Goal: Information Seeking & Learning: Learn about a topic

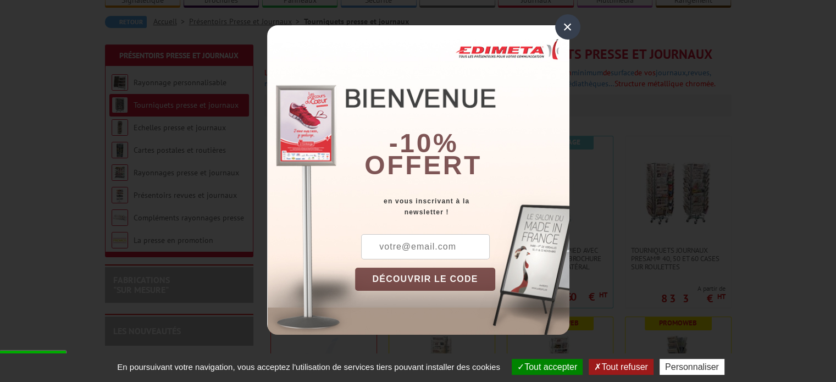
scroll to position [110, 0]
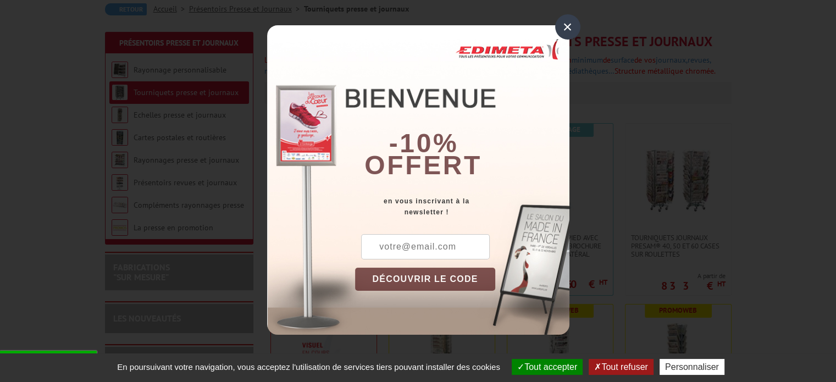
click at [561, 25] on div "×" at bounding box center [567, 26] width 25 height 25
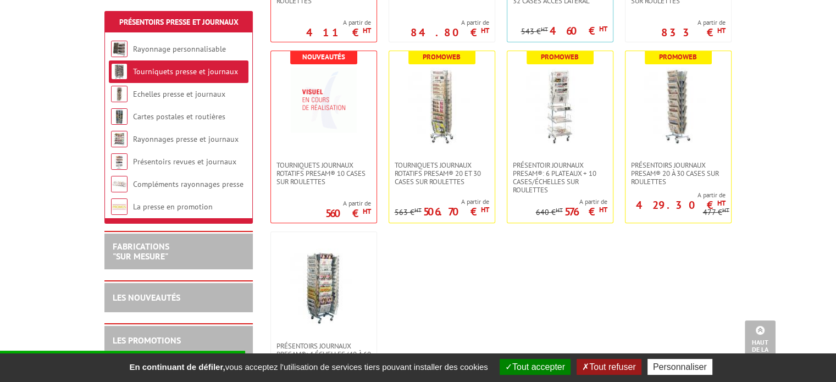
scroll to position [275, 0]
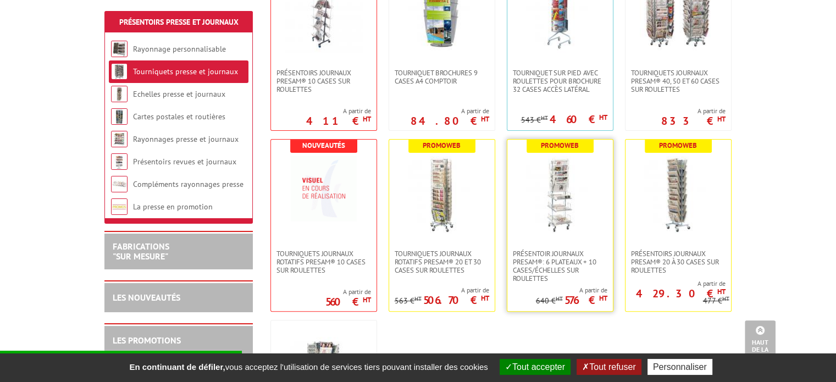
click at [583, 236] on link at bounding box center [560, 195] width 106 height 110
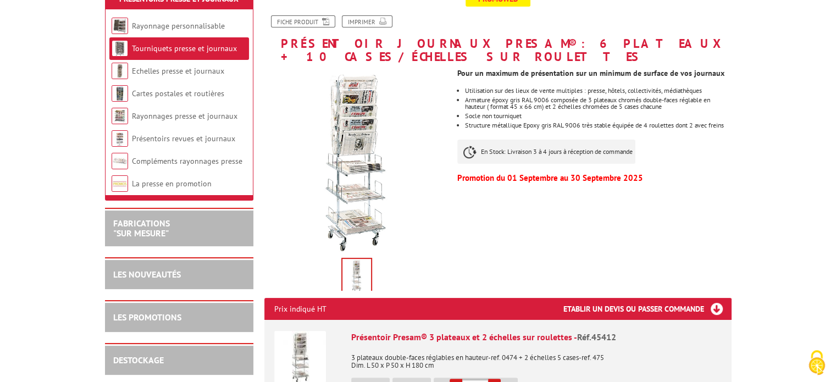
scroll to position [220, 0]
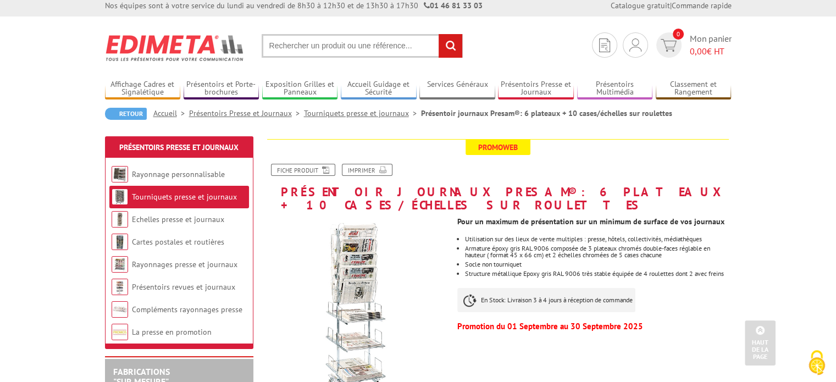
scroll to position [0, 0]
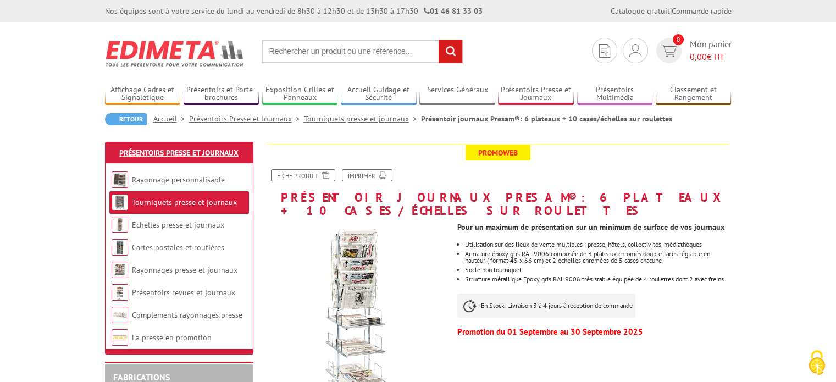
click at [196, 152] on link "Présentoirs Presse et Journaux" at bounding box center [178, 153] width 119 height 10
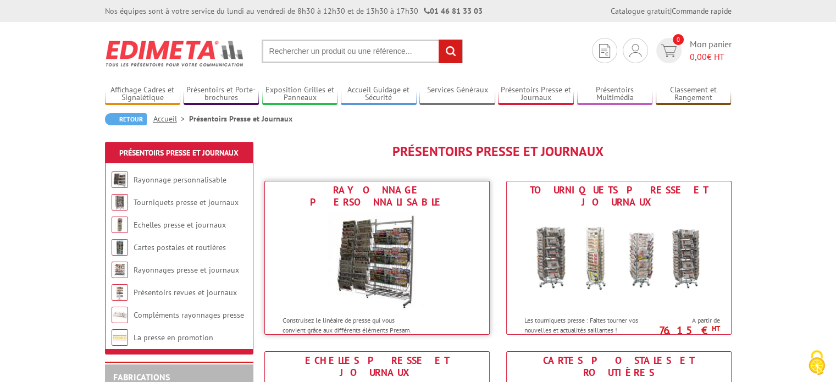
click at [388, 227] on img at bounding box center [377, 260] width 99 height 99
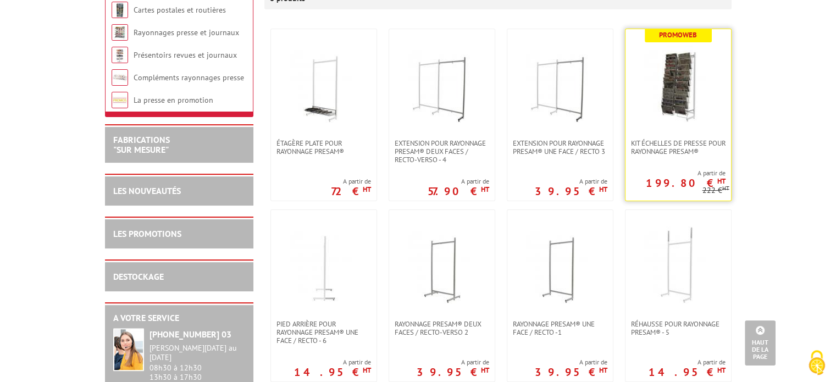
scroll to position [165, 0]
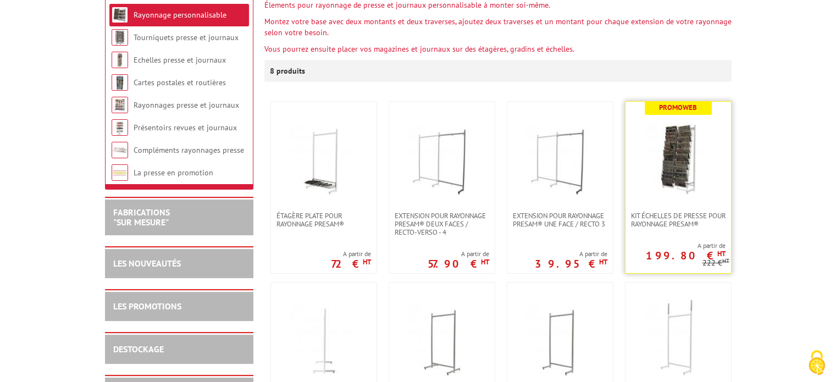
click at [676, 161] on img at bounding box center [678, 156] width 77 height 77
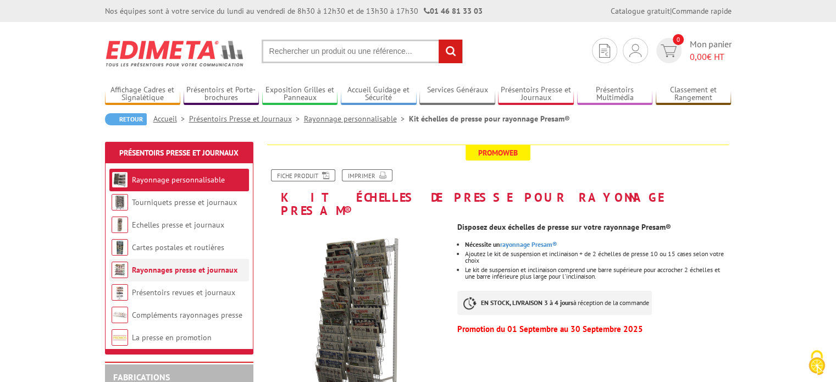
click at [153, 262] on li "Rayonnages presse et journaux" at bounding box center [179, 270] width 140 height 23
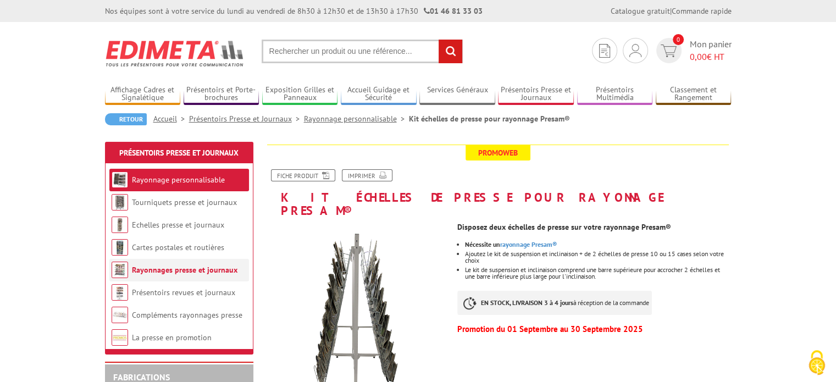
click at [155, 268] on link "Rayonnages presse et journaux" at bounding box center [185, 270] width 106 height 10
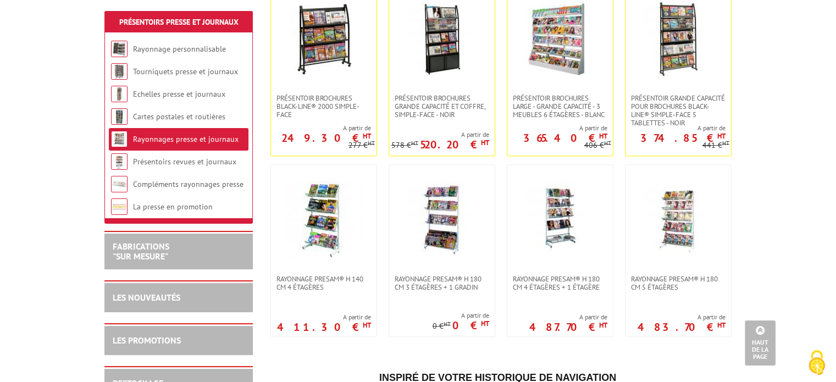
scroll to position [550, 0]
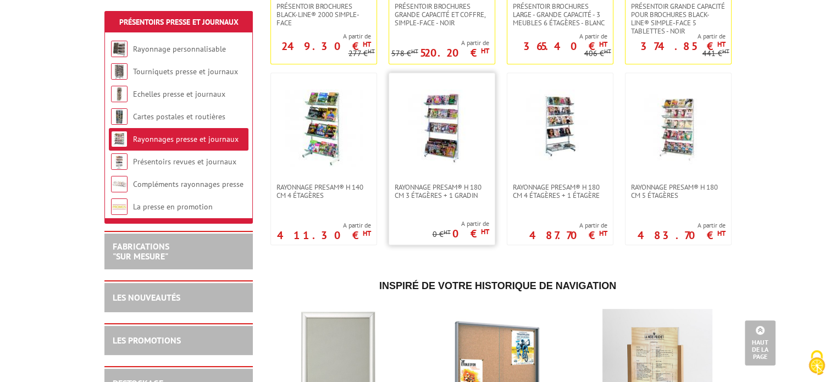
click at [438, 147] on img at bounding box center [442, 128] width 77 height 77
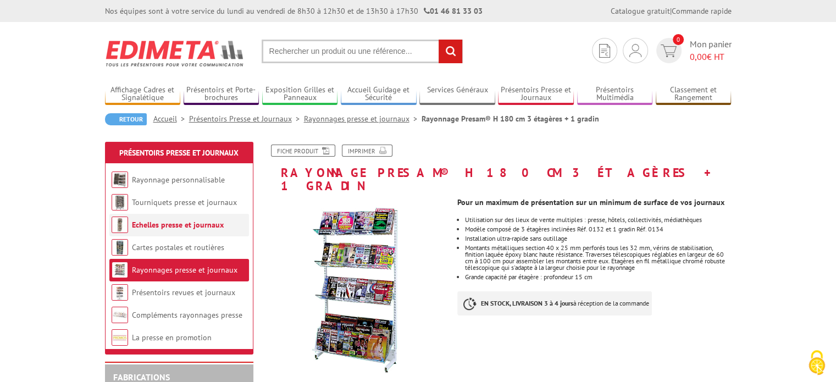
click at [147, 225] on link "Echelles presse et journaux" at bounding box center [178, 225] width 92 height 10
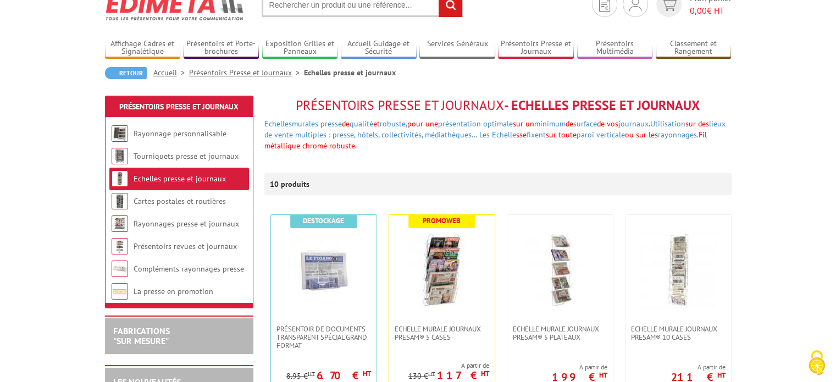
scroll to position [110, 0]
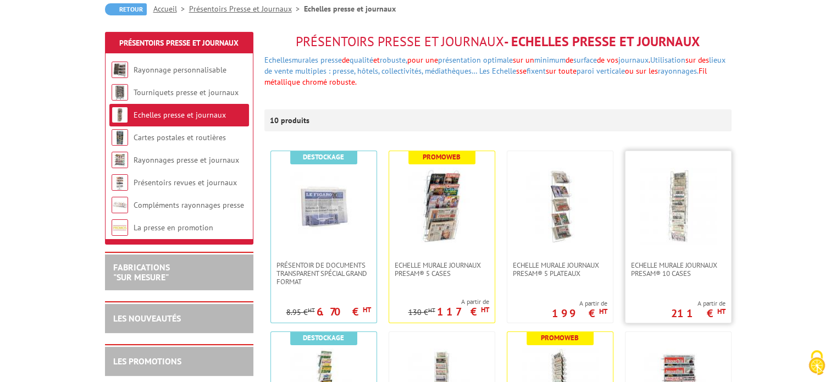
click at [683, 214] on img at bounding box center [678, 206] width 77 height 77
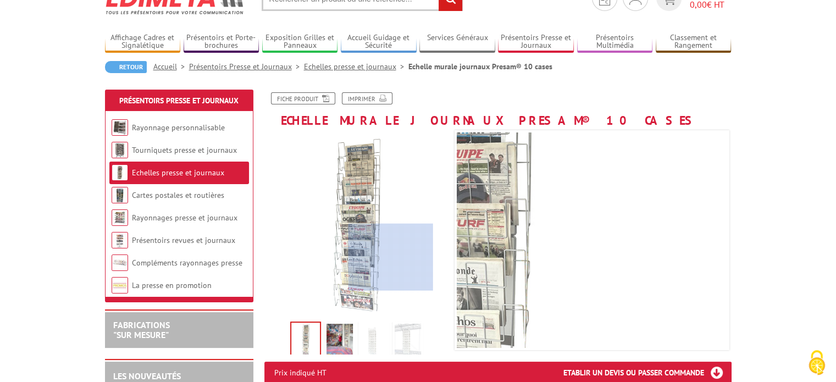
scroll to position [55, 0]
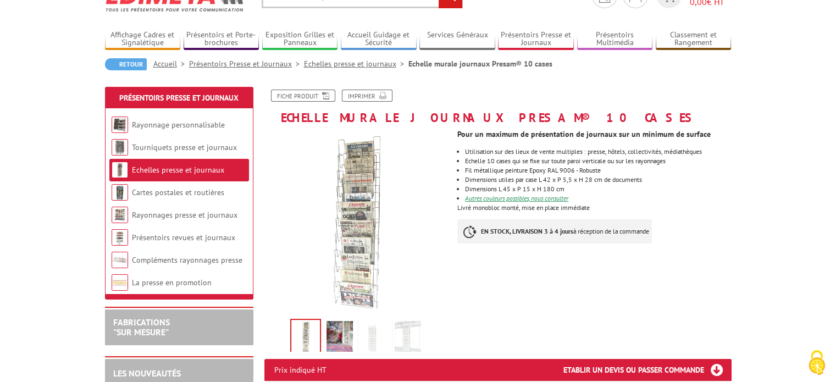
click at [407, 344] on img at bounding box center [408, 338] width 26 height 34
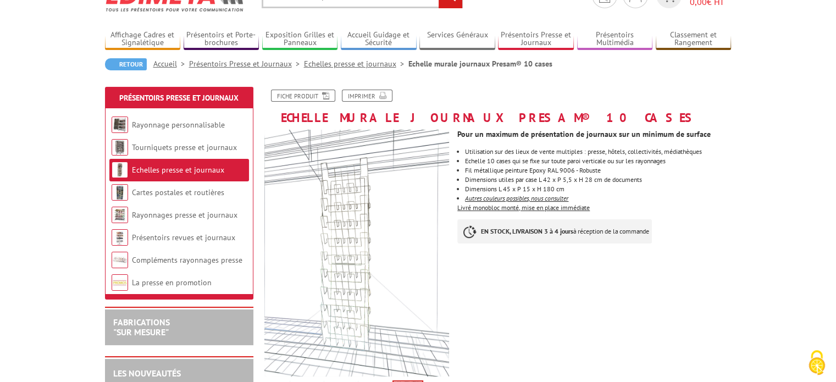
click at [732, 235] on div "Pour un maximum de présentation de journaux sur un minimum de surface Utilisati…" at bounding box center [598, 189] width 282 height 130
click at [167, 149] on link "Tourniquets presse et journaux" at bounding box center [184, 147] width 105 height 10
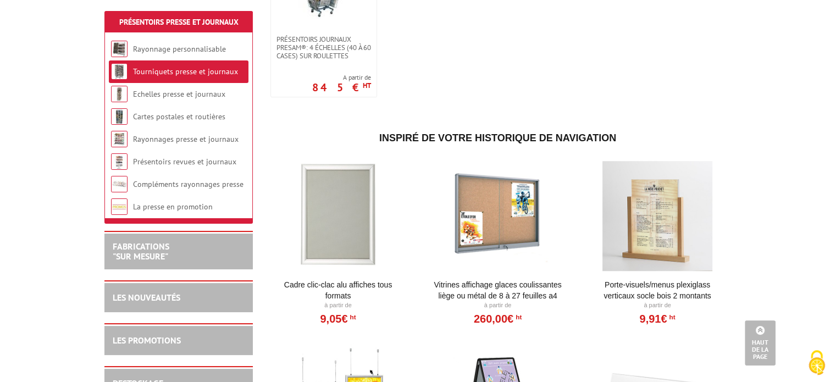
scroll to position [605, 0]
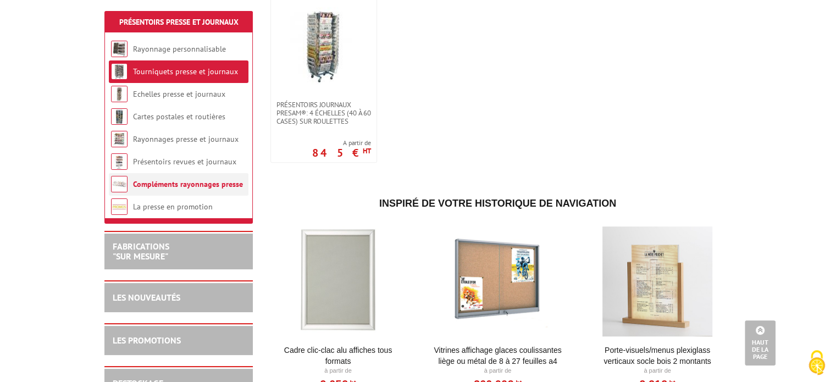
click at [168, 183] on link "Compléments rayonnages presse" at bounding box center [188, 184] width 110 height 10
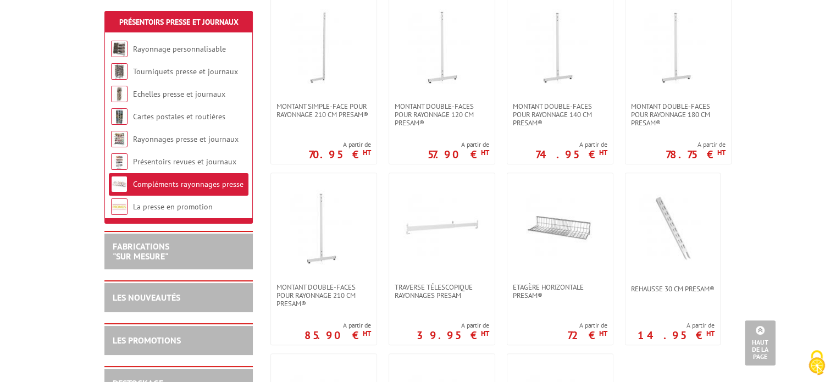
scroll to position [605, 0]
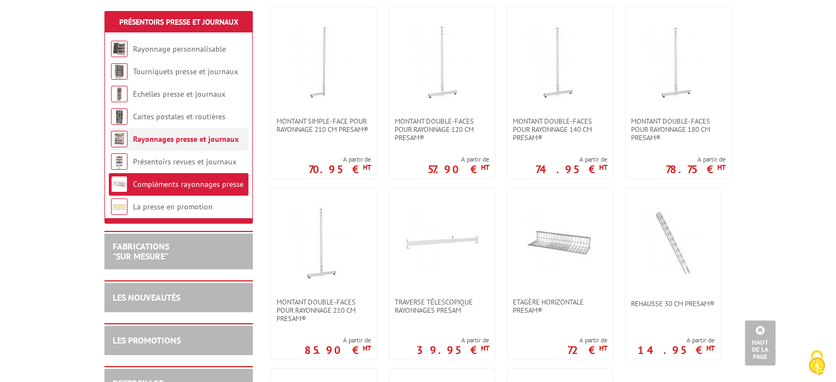
click at [155, 139] on link "Rayonnages presse et journaux" at bounding box center [186, 139] width 106 height 10
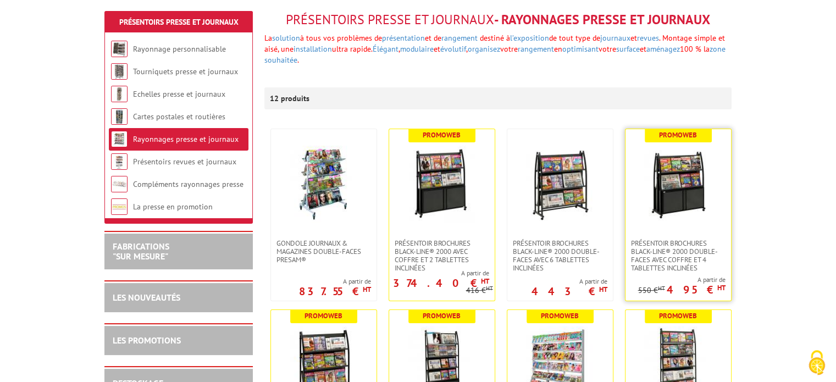
scroll to position [165, 0]
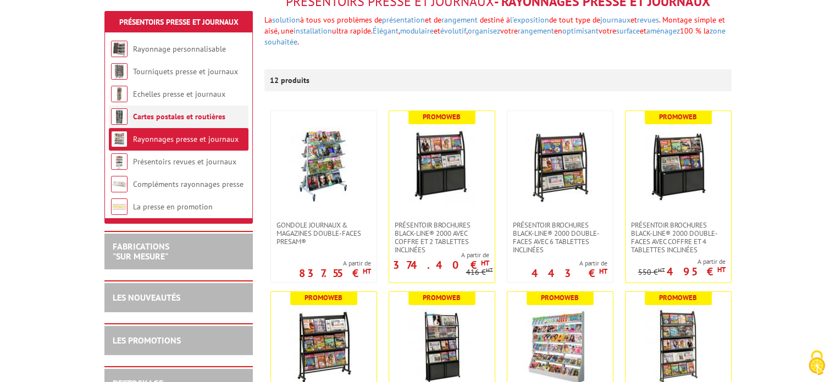
click at [178, 114] on link "Cartes postales et routières" at bounding box center [179, 117] width 92 height 10
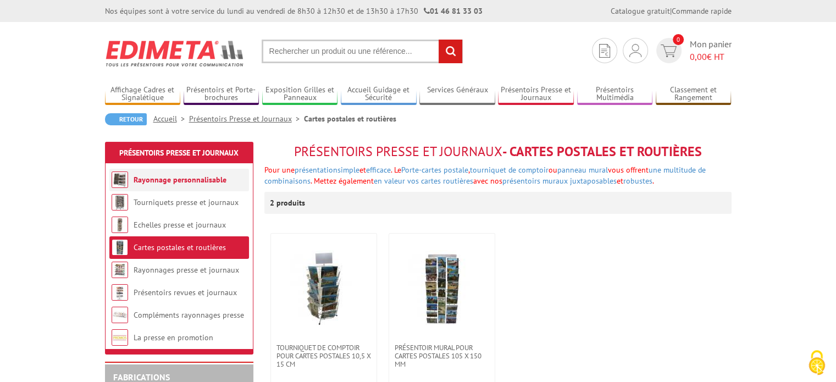
click at [169, 180] on link "Rayonnage personnalisable" at bounding box center [180, 180] width 93 height 10
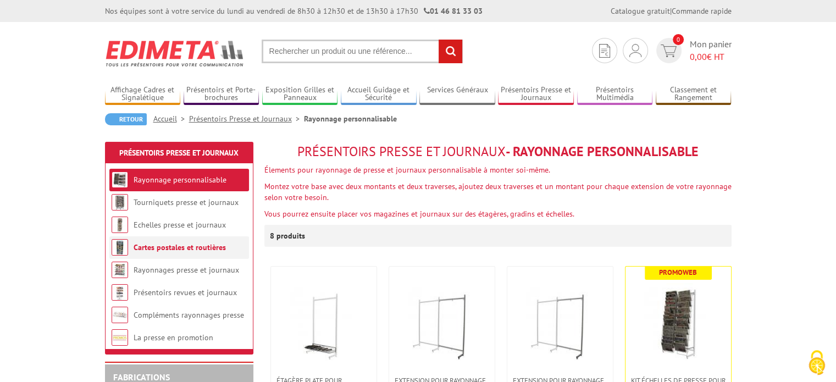
click at [167, 246] on link "Cartes postales et routières" at bounding box center [180, 247] width 92 height 10
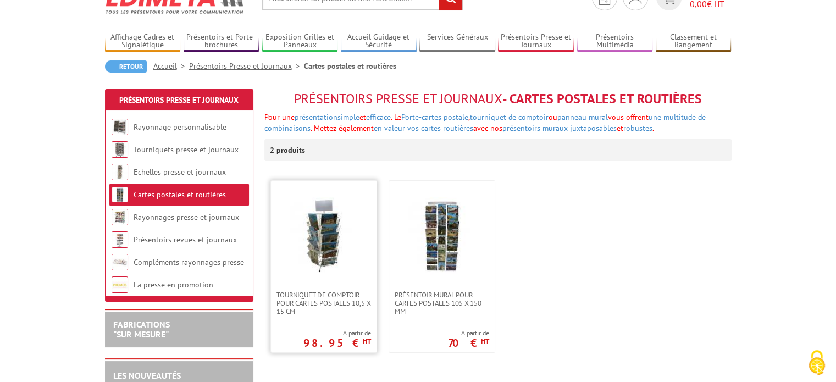
scroll to position [110, 0]
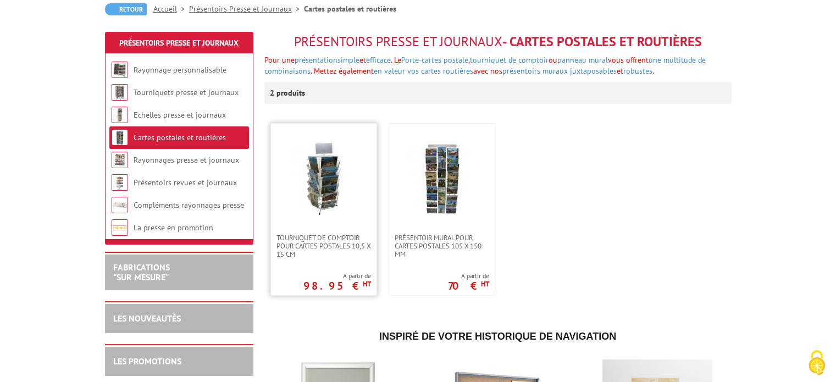
click at [323, 198] on img at bounding box center [323, 178] width 77 height 77
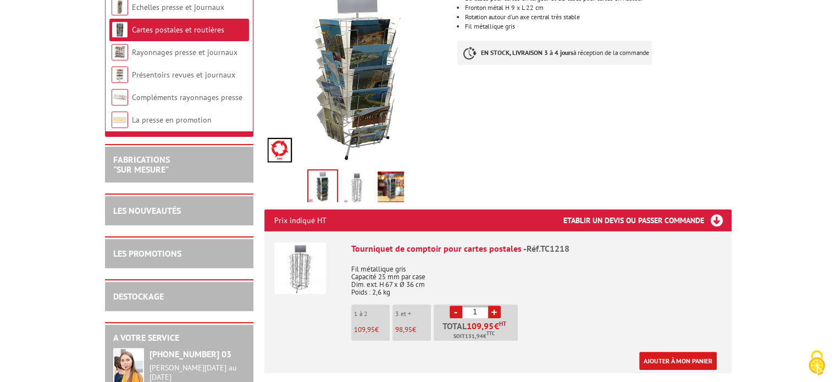
scroll to position [220, 0]
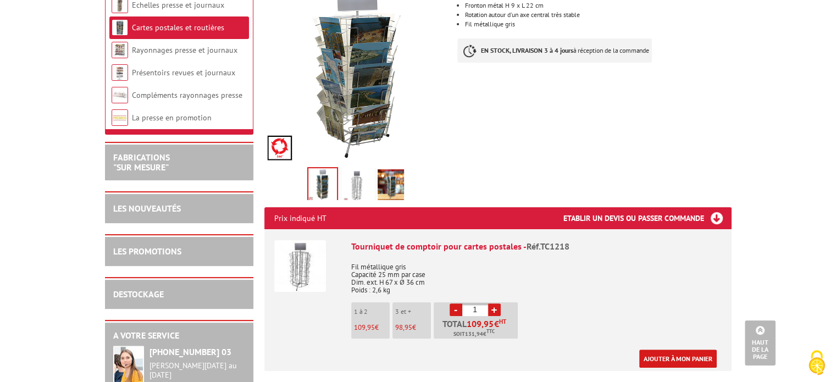
click at [352, 174] on img at bounding box center [357, 186] width 26 height 34
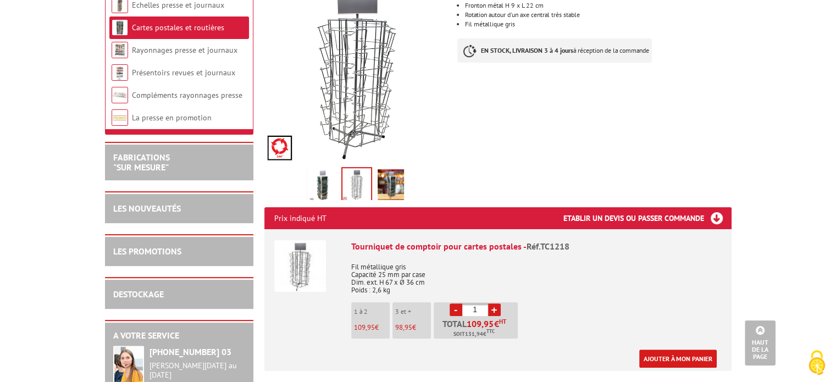
click at [399, 173] on img at bounding box center [391, 186] width 26 height 34
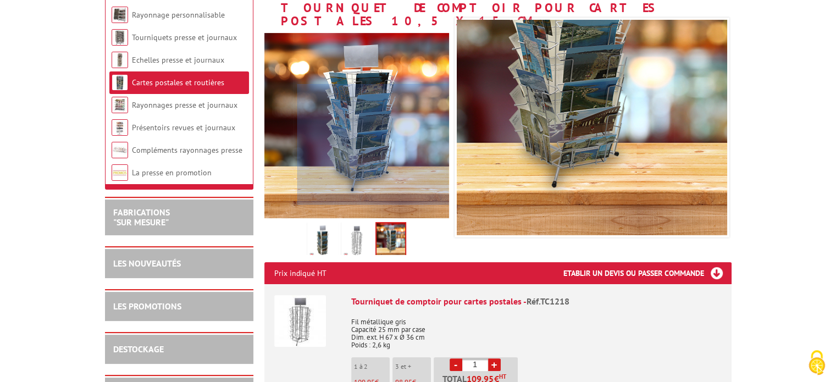
scroll to position [110, 0]
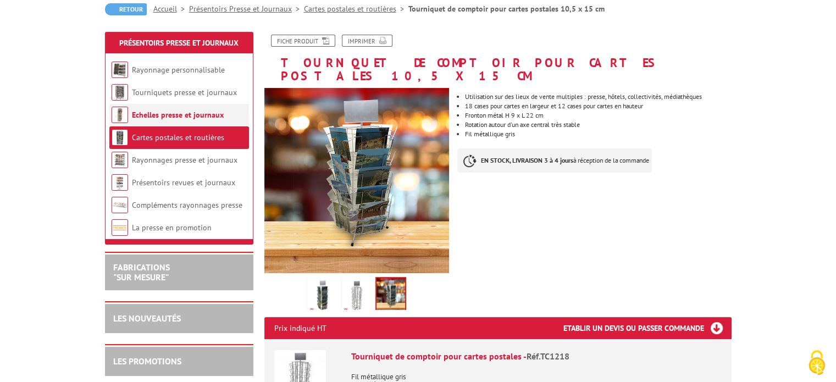
click at [183, 120] on li "Echelles presse et journaux" at bounding box center [179, 115] width 140 height 23
click at [183, 115] on link "Echelles presse et journaux" at bounding box center [178, 115] width 92 height 10
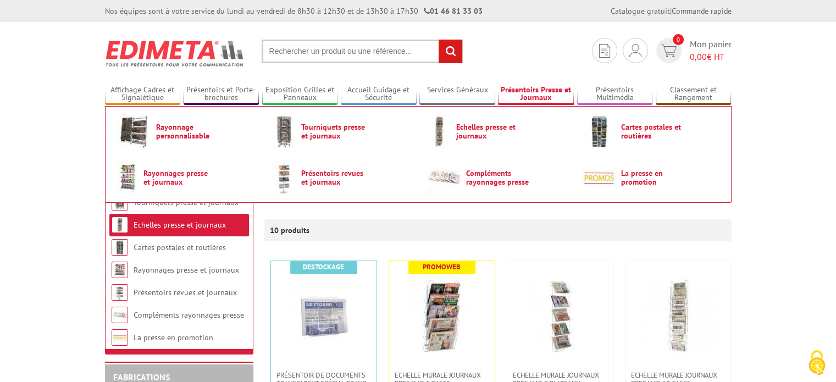
click at [543, 95] on link "Présentoirs Presse et Journaux" at bounding box center [536, 94] width 76 height 18
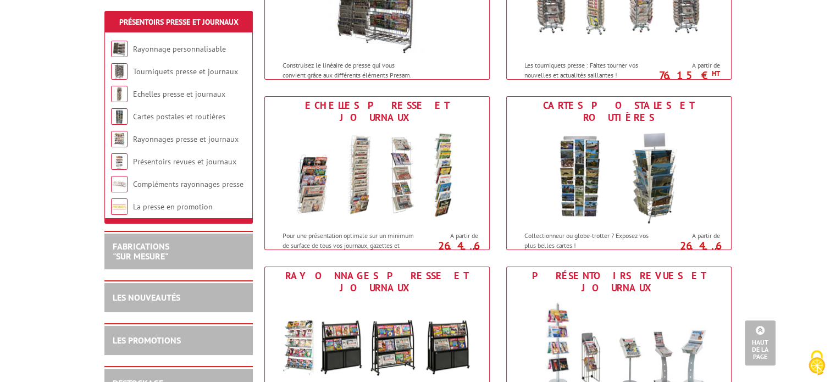
scroll to position [330, 0]
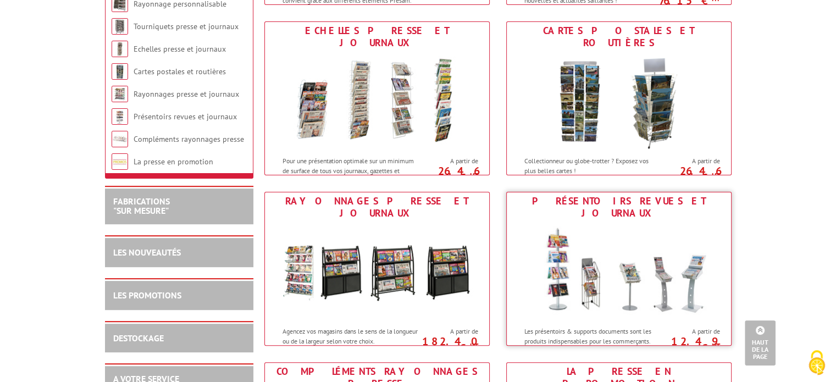
click at [629, 261] on img at bounding box center [618, 271] width 203 height 99
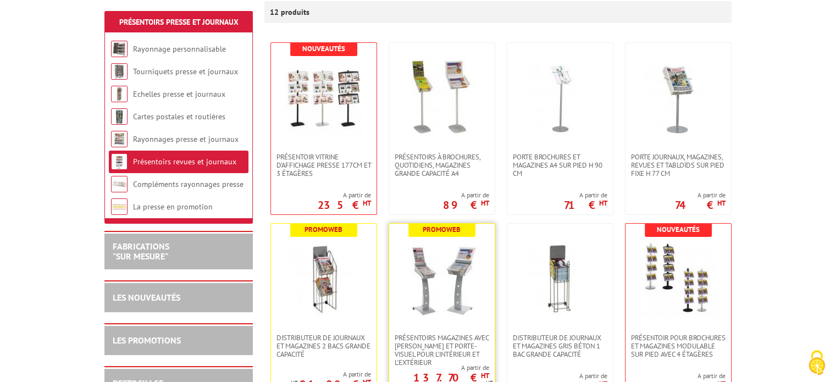
scroll to position [275, 0]
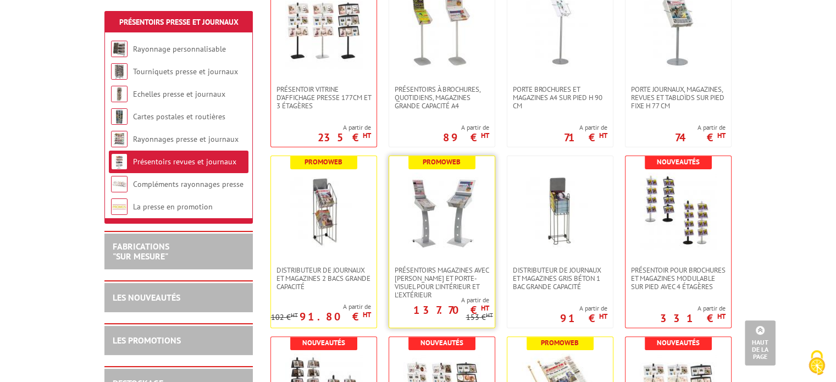
click at [446, 236] on img at bounding box center [442, 211] width 77 height 77
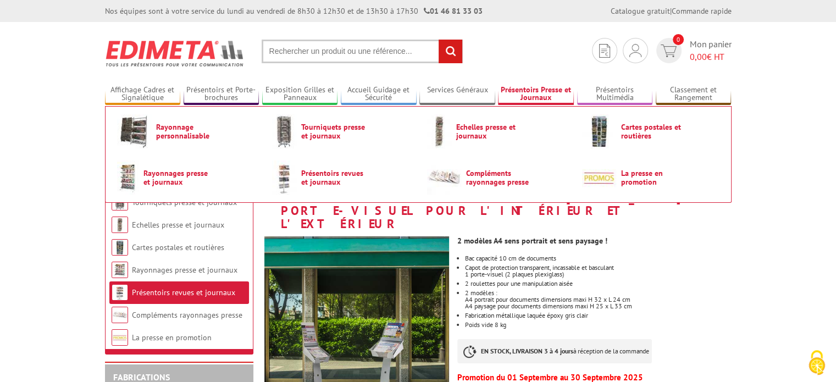
click at [534, 89] on link "Présentoirs Presse et Journaux" at bounding box center [536, 94] width 76 height 18
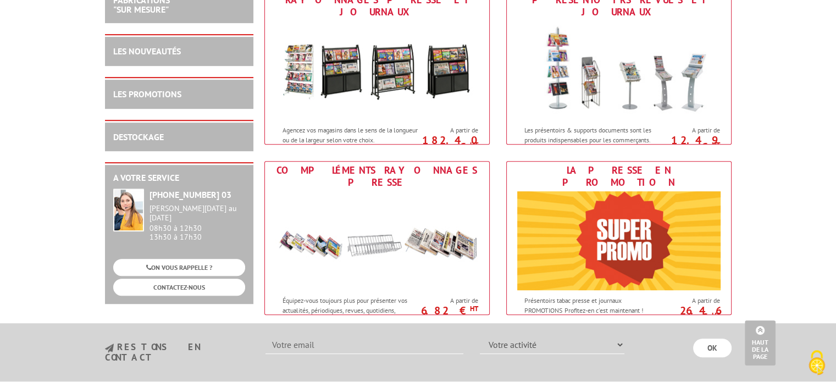
scroll to position [605, 0]
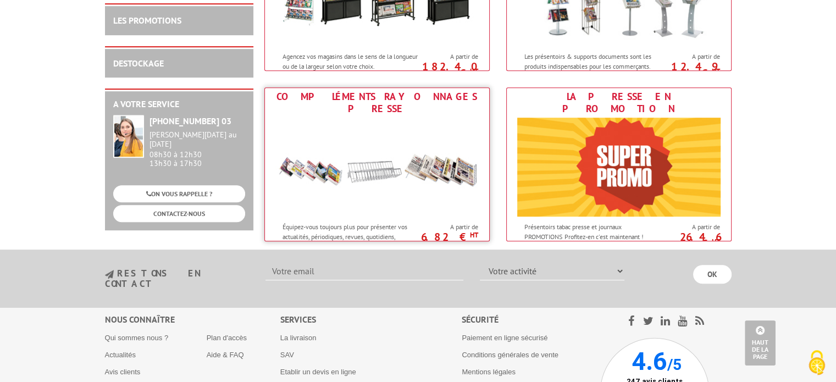
click at [449, 163] on img at bounding box center [376, 167] width 203 height 99
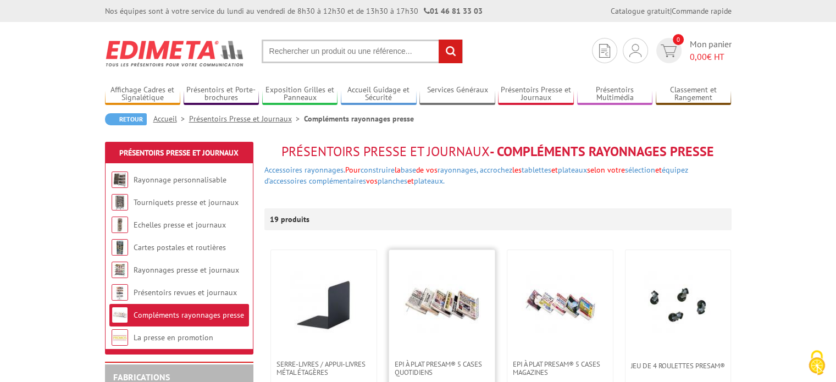
click at [440, 306] on img at bounding box center [442, 305] width 77 height 77
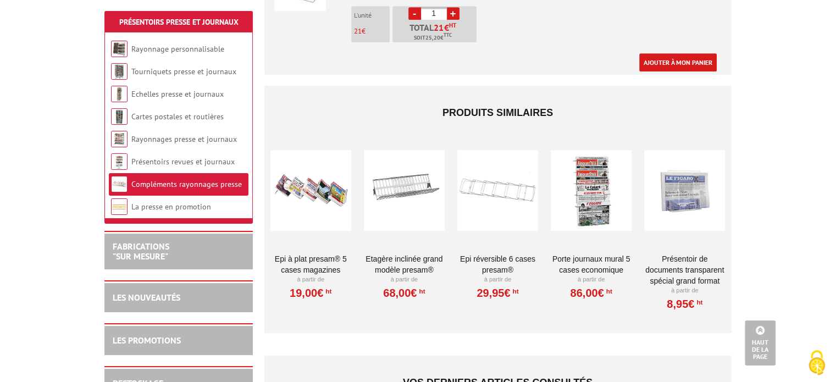
scroll to position [660, 0]
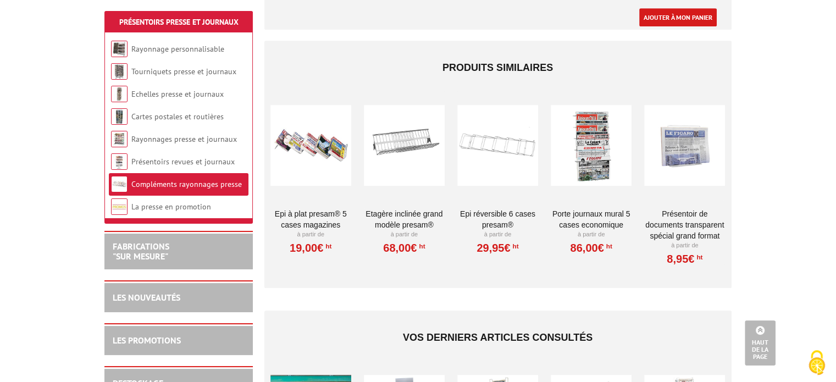
click at [398, 159] on div at bounding box center [404, 145] width 81 height 110
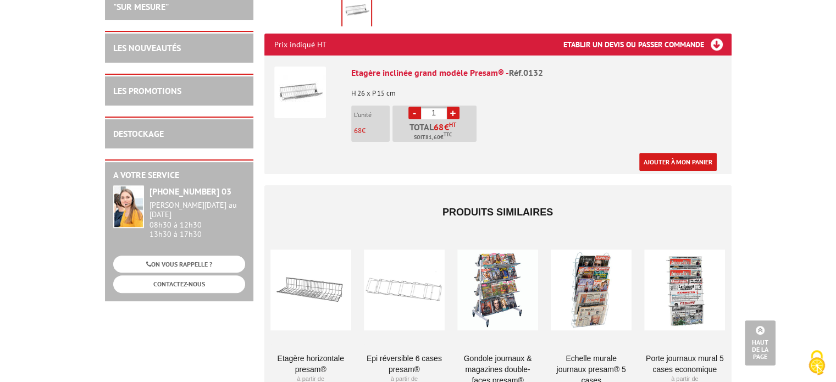
scroll to position [440, 0]
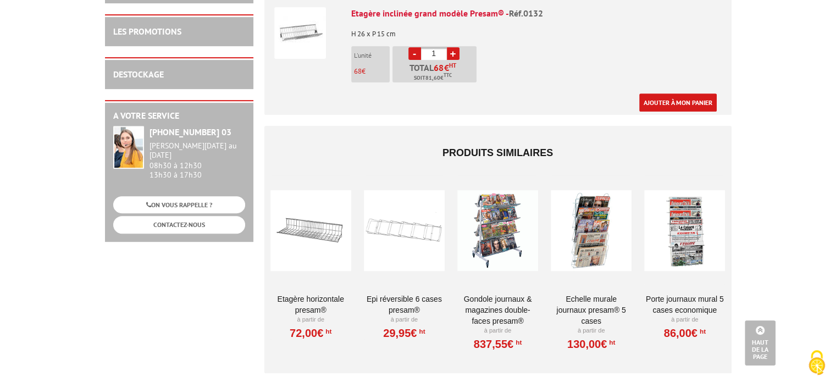
click at [476, 231] on div at bounding box center [497, 230] width 81 height 110
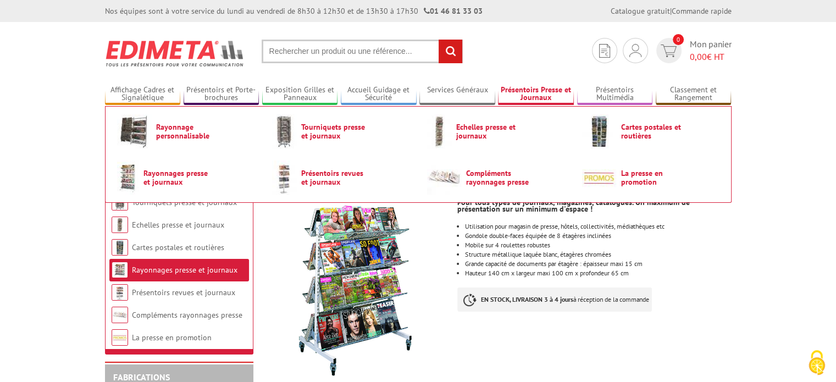
click at [522, 86] on link "Présentoirs Presse et Journaux" at bounding box center [536, 94] width 76 height 18
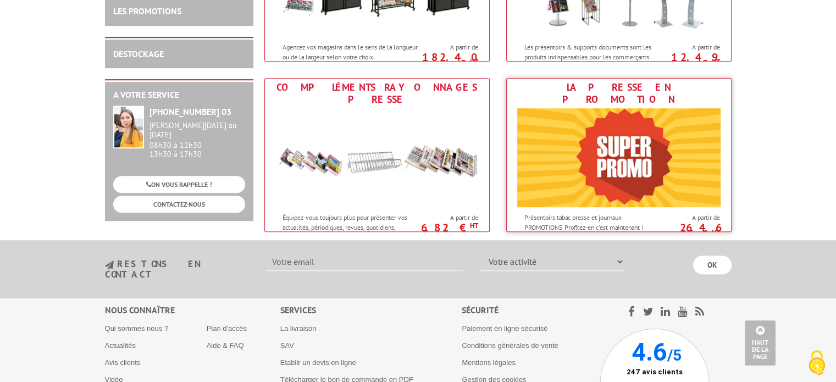
scroll to position [608, 0]
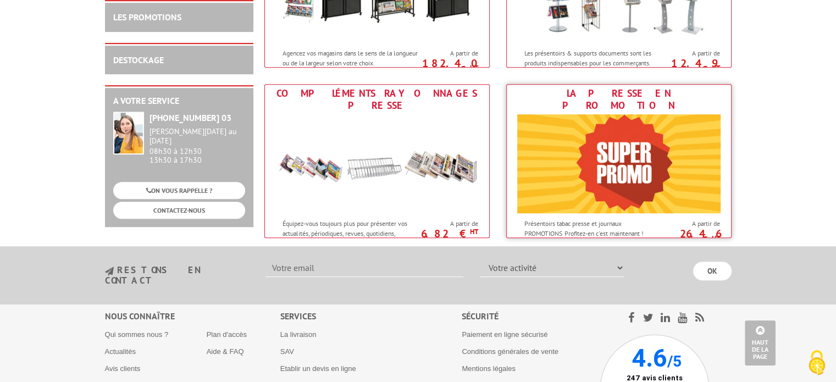
click at [589, 126] on img at bounding box center [618, 163] width 203 height 99
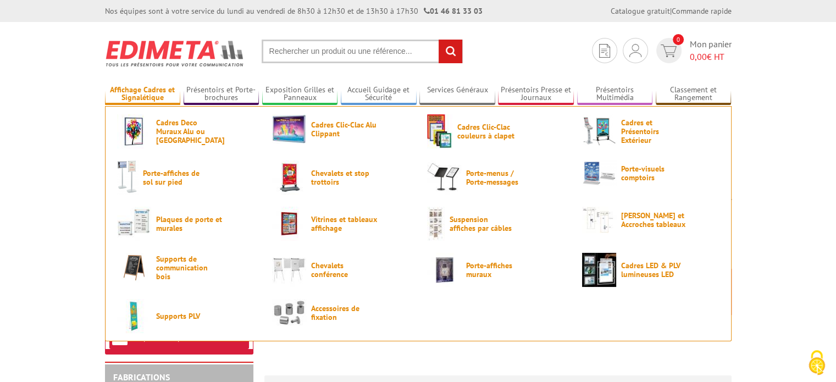
click at [146, 92] on link "Affichage Cadres et Signalétique" at bounding box center [143, 94] width 76 height 18
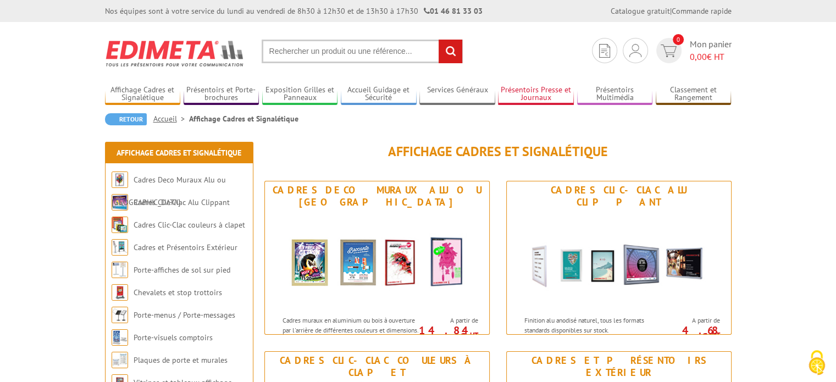
click at [551, 94] on link "Présentoirs Presse et Journaux" at bounding box center [536, 94] width 76 height 18
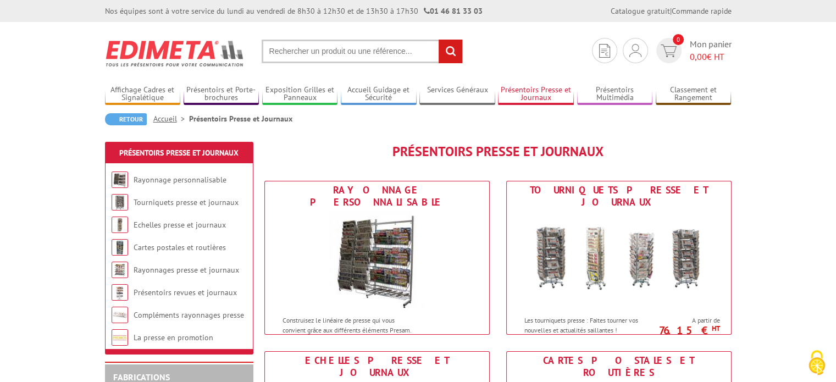
click at [551, 97] on link "Présentoirs Presse et Journaux" at bounding box center [536, 94] width 76 height 18
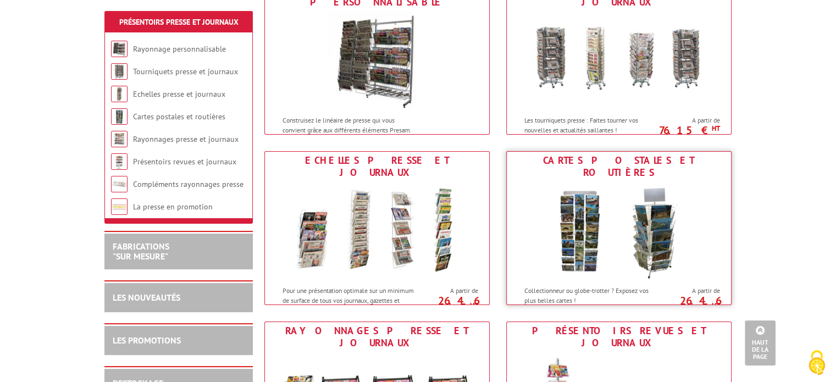
scroll to position [55, 0]
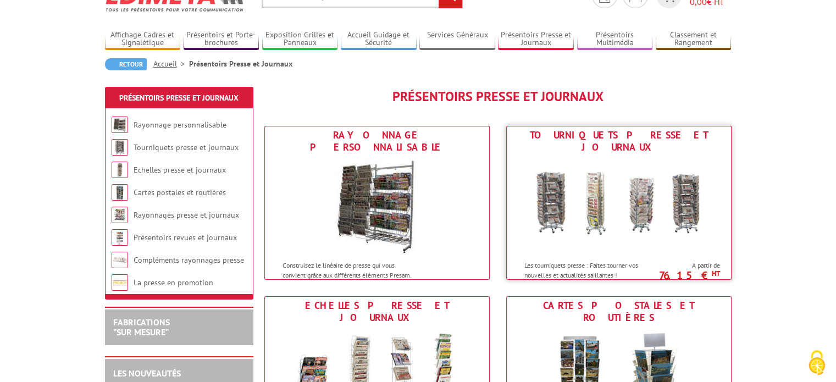
click at [562, 200] on img at bounding box center [618, 205] width 203 height 99
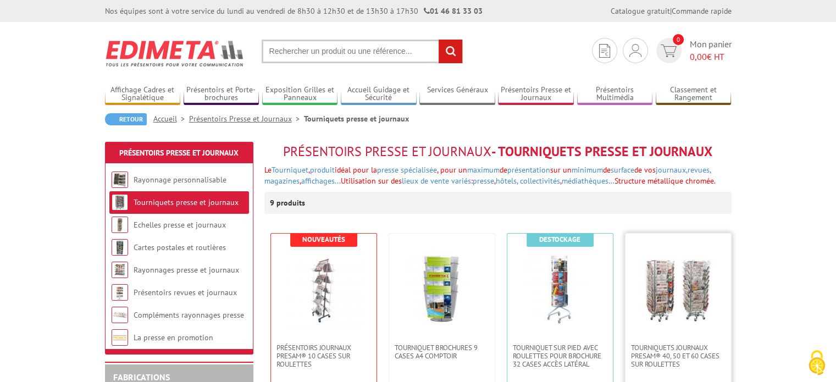
click at [692, 270] on img at bounding box center [678, 288] width 77 height 77
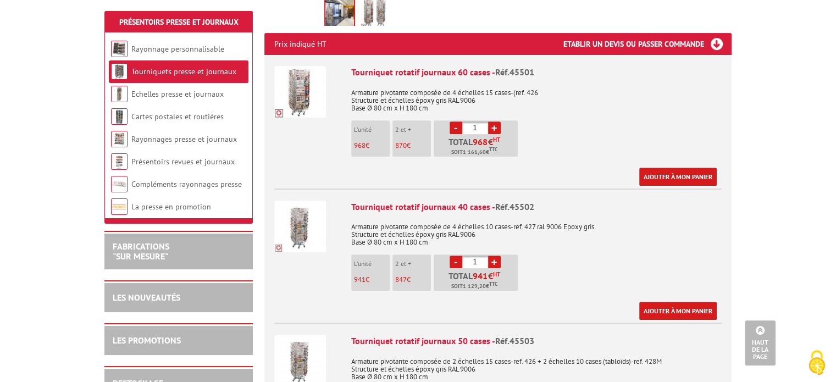
scroll to position [385, 0]
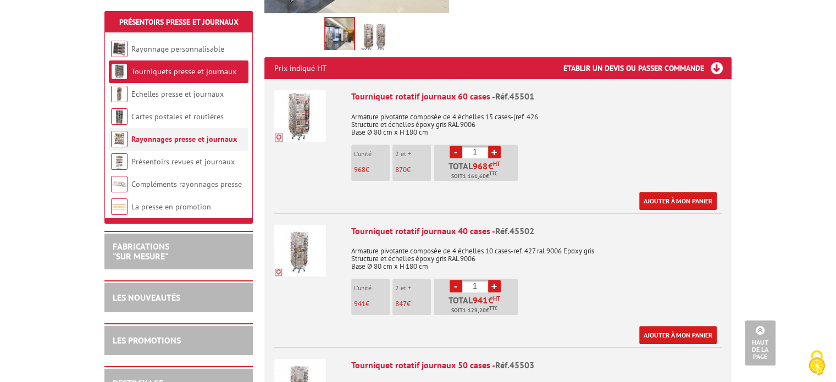
click at [188, 139] on link "Rayonnages presse et journaux" at bounding box center [184, 139] width 106 height 10
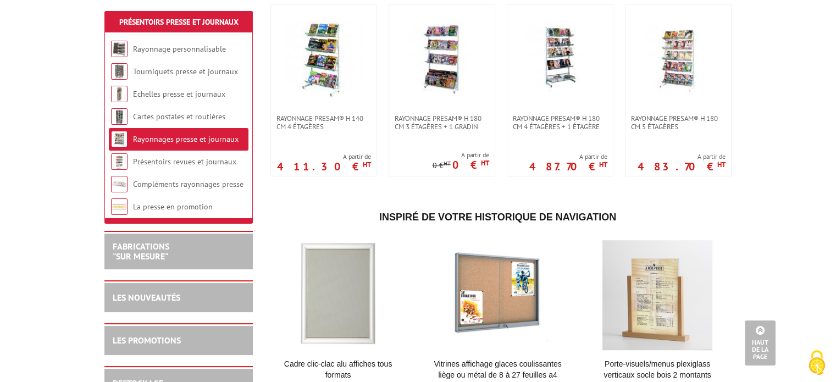
scroll to position [550, 0]
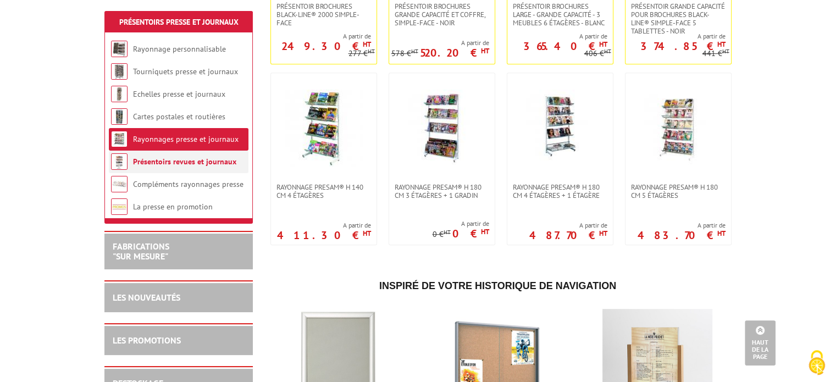
click at [163, 165] on link "Présentoirs revues et journaux" at bounding box center [184, 162] width 103 height 10
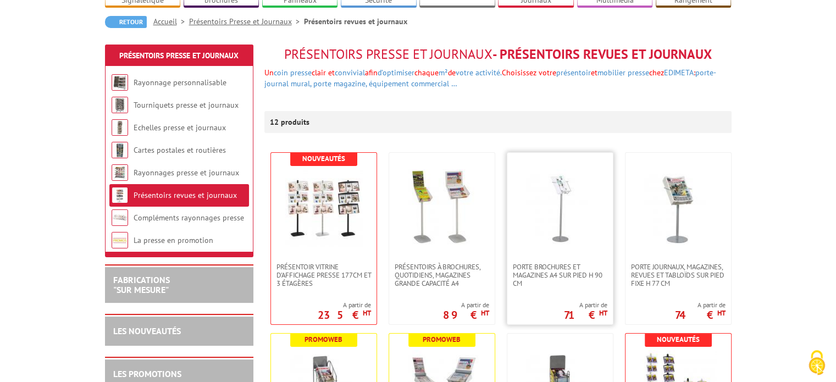
scroll to position [165, 0]
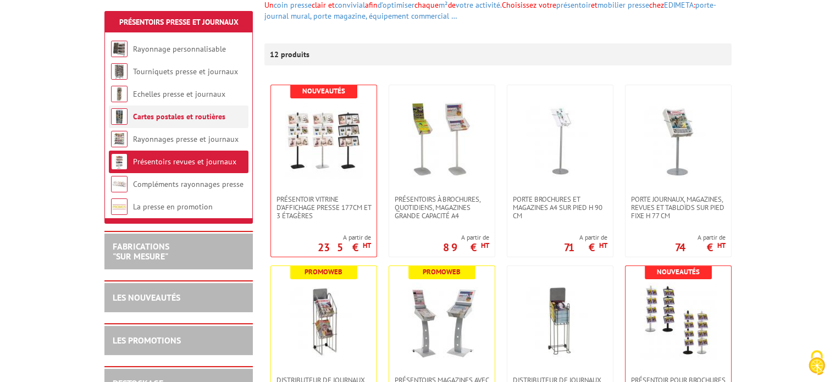
click at [152, 117] on link "Cartes postales et routières" at bounding box center [179, 117] width 92 height 10
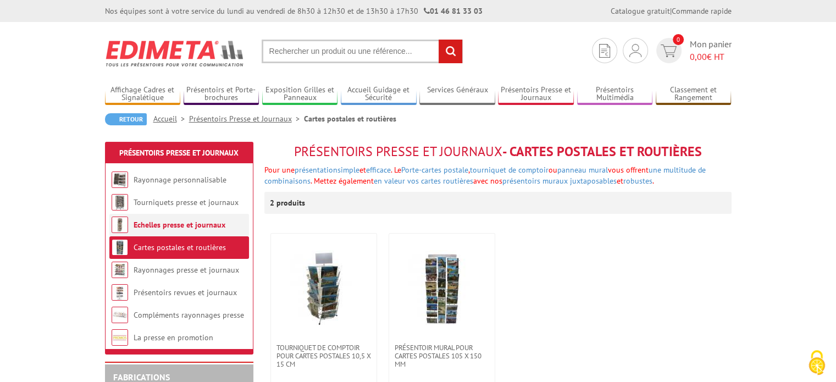
click at [184, 223] on link "Echelles presse et journaux" at bounding box center [180, 225] width 92 height 10
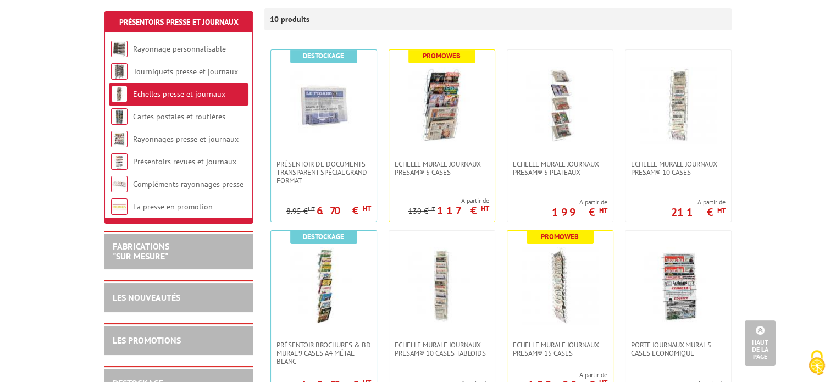
scroll to position [165, 0]
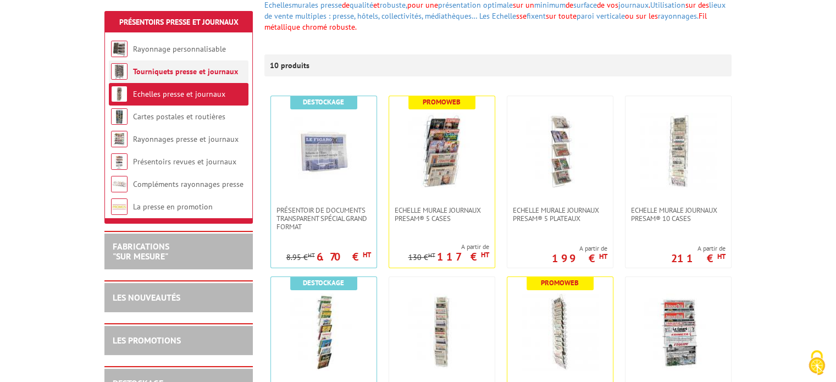
click at [183, 70] on link "Tourniquets presse et journaux" at bounding box center [185, 72] width 105 height 10
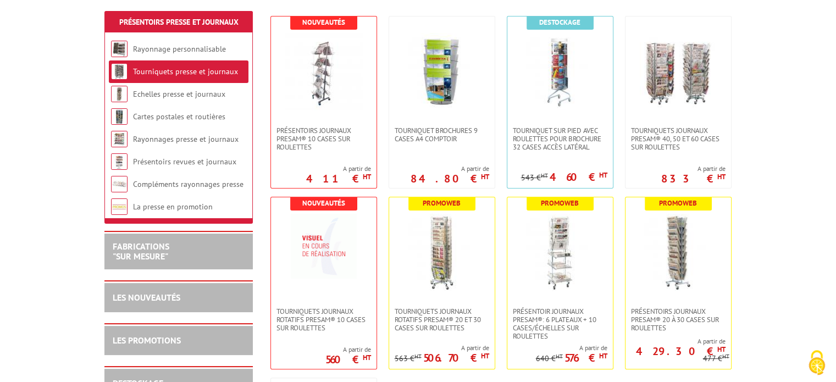
scroll to position [220, 0]
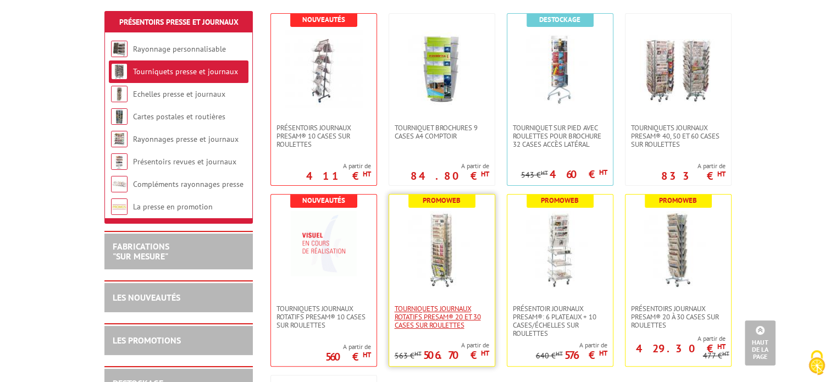
click at [433, 314] on span "Tourniquets journaux rotatifs Presam® 20 et 30 cases sur roulettes" at bounding box center [442, 317] width 95 height 25
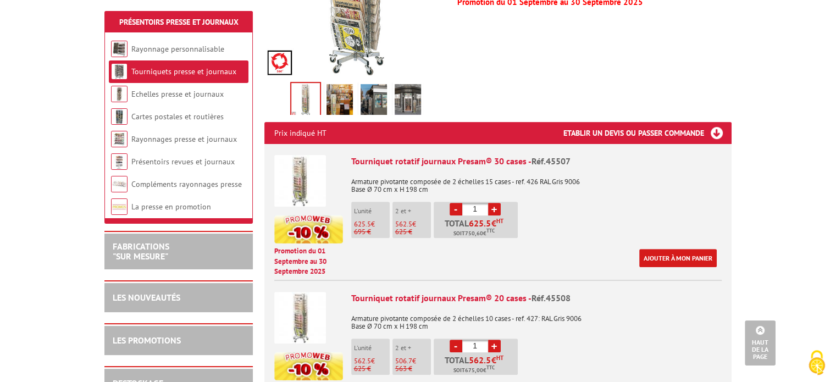
scroll to position [385, 0]
